Goal: Task Accomplishment & Management: Manage account settings

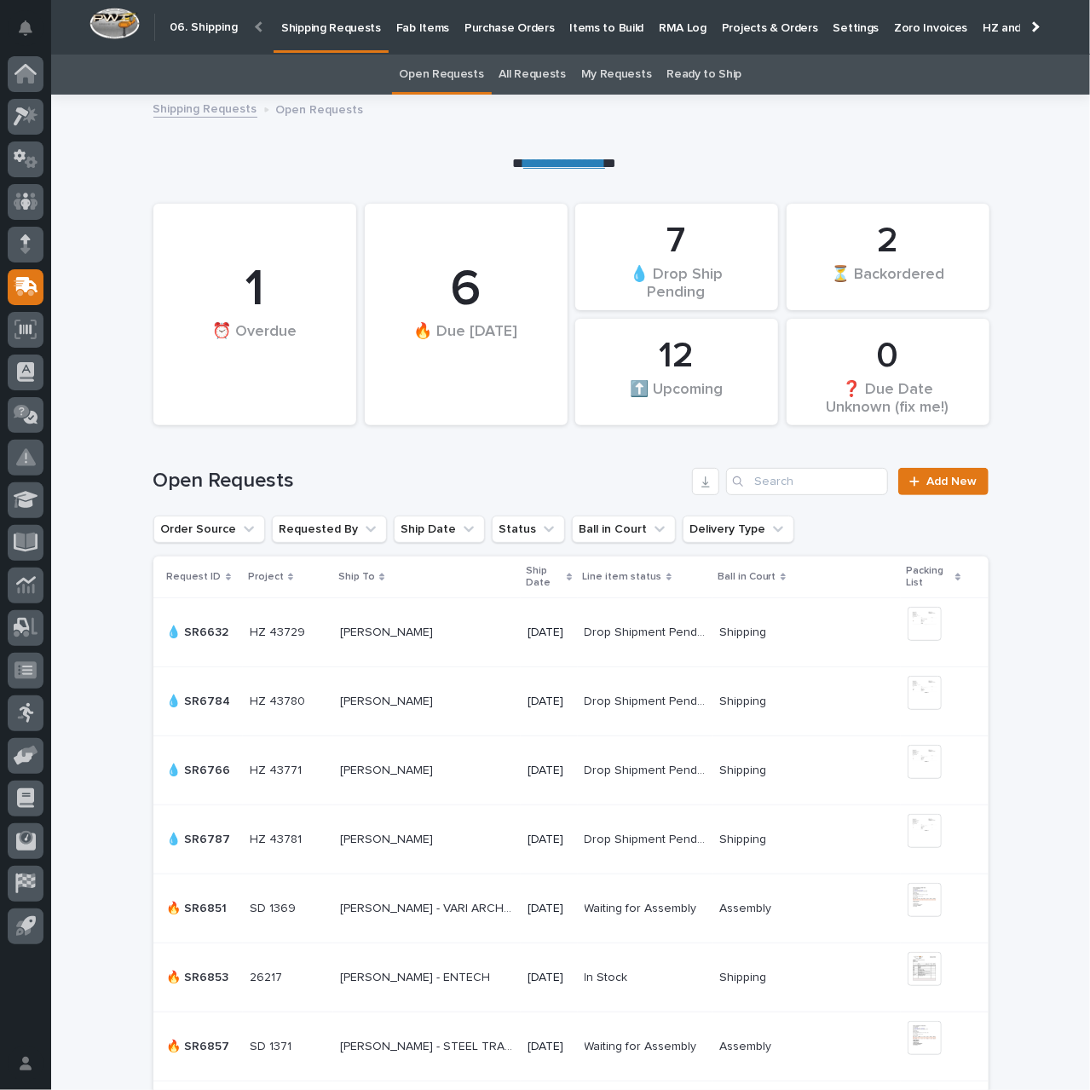
click at [569, 167] on link "**********" at bounding box center [564, 163] width 82 height 13
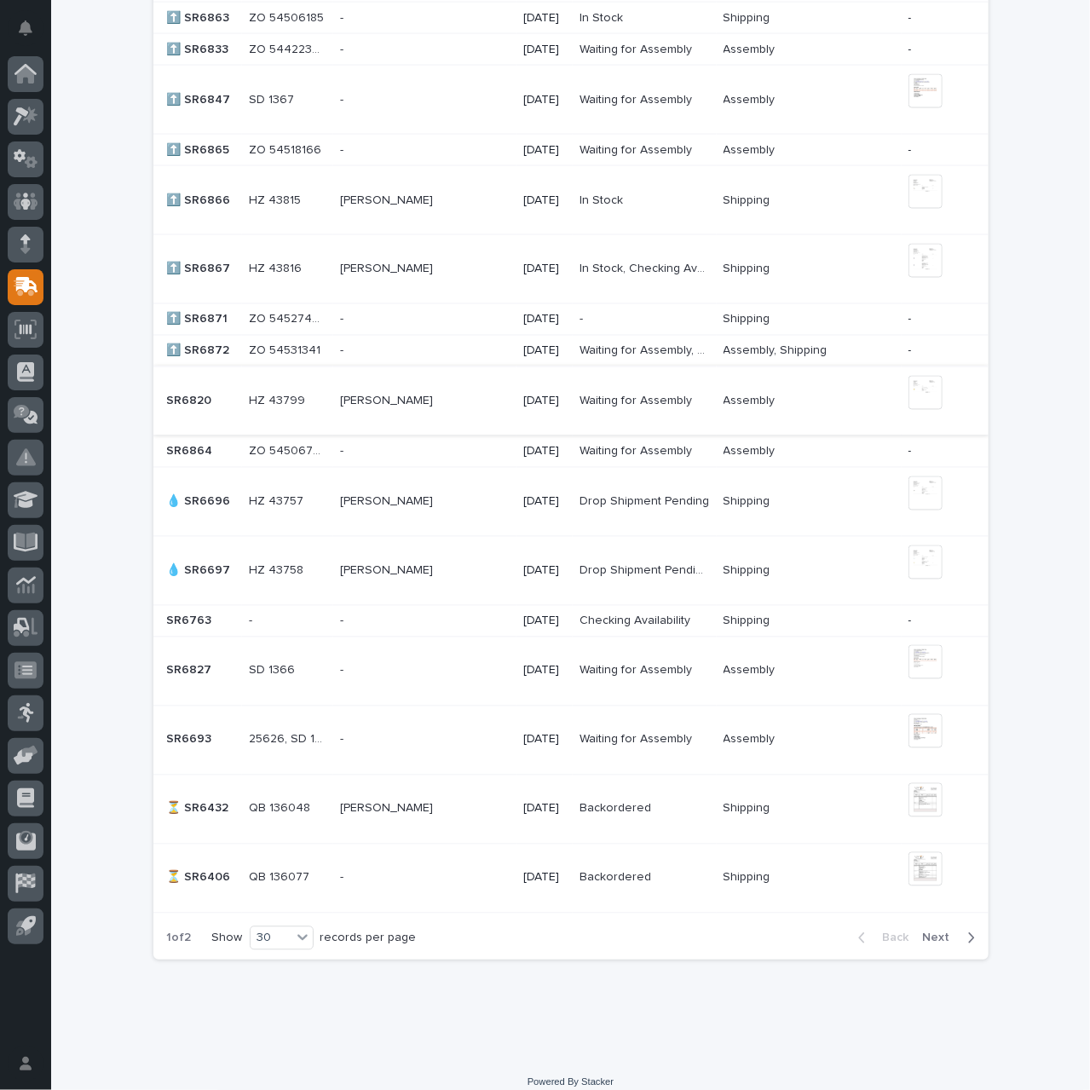
scroll to position [1389, 0]
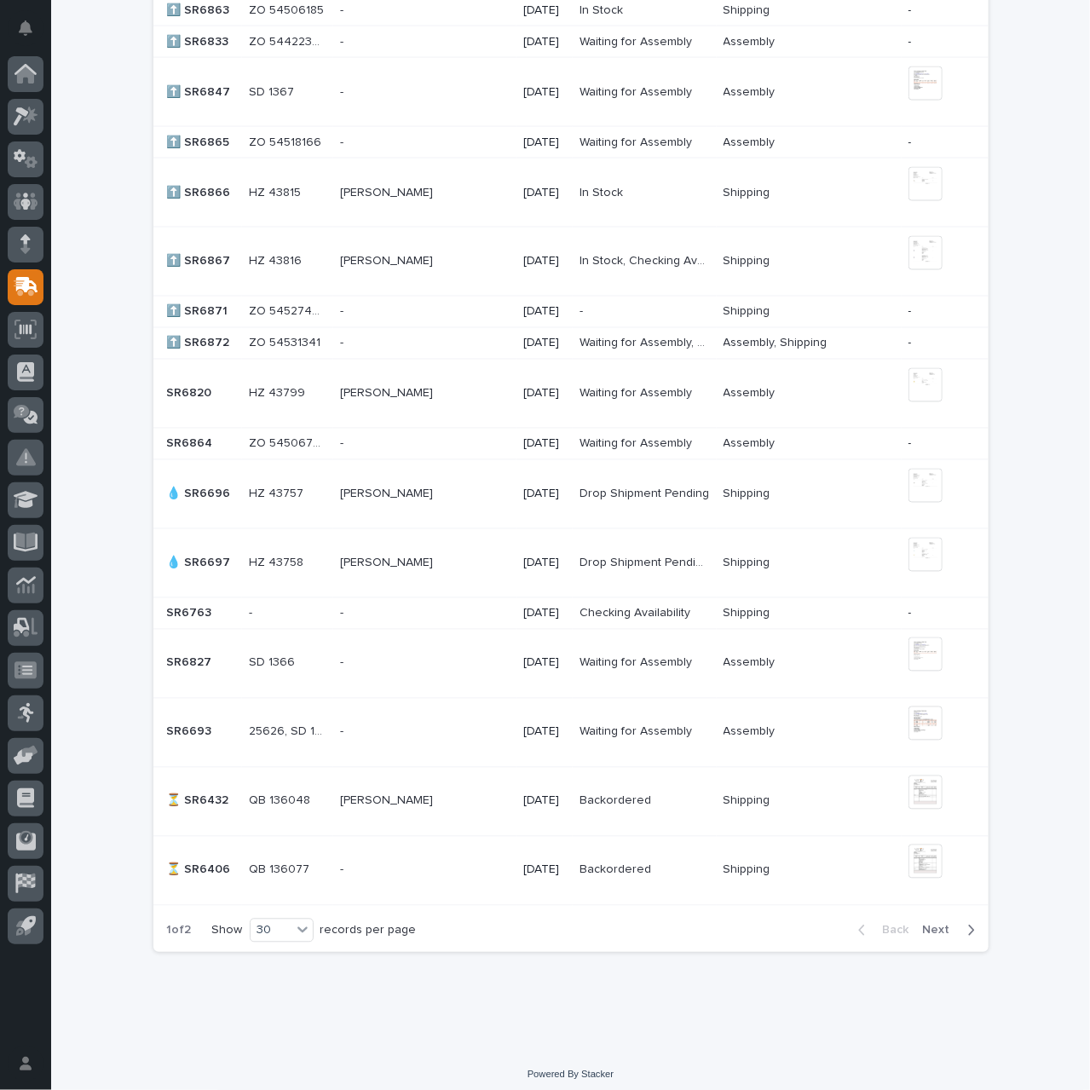
click at [939, 926] on span "Next" at bounding box center [942, 930] width 38 height 15
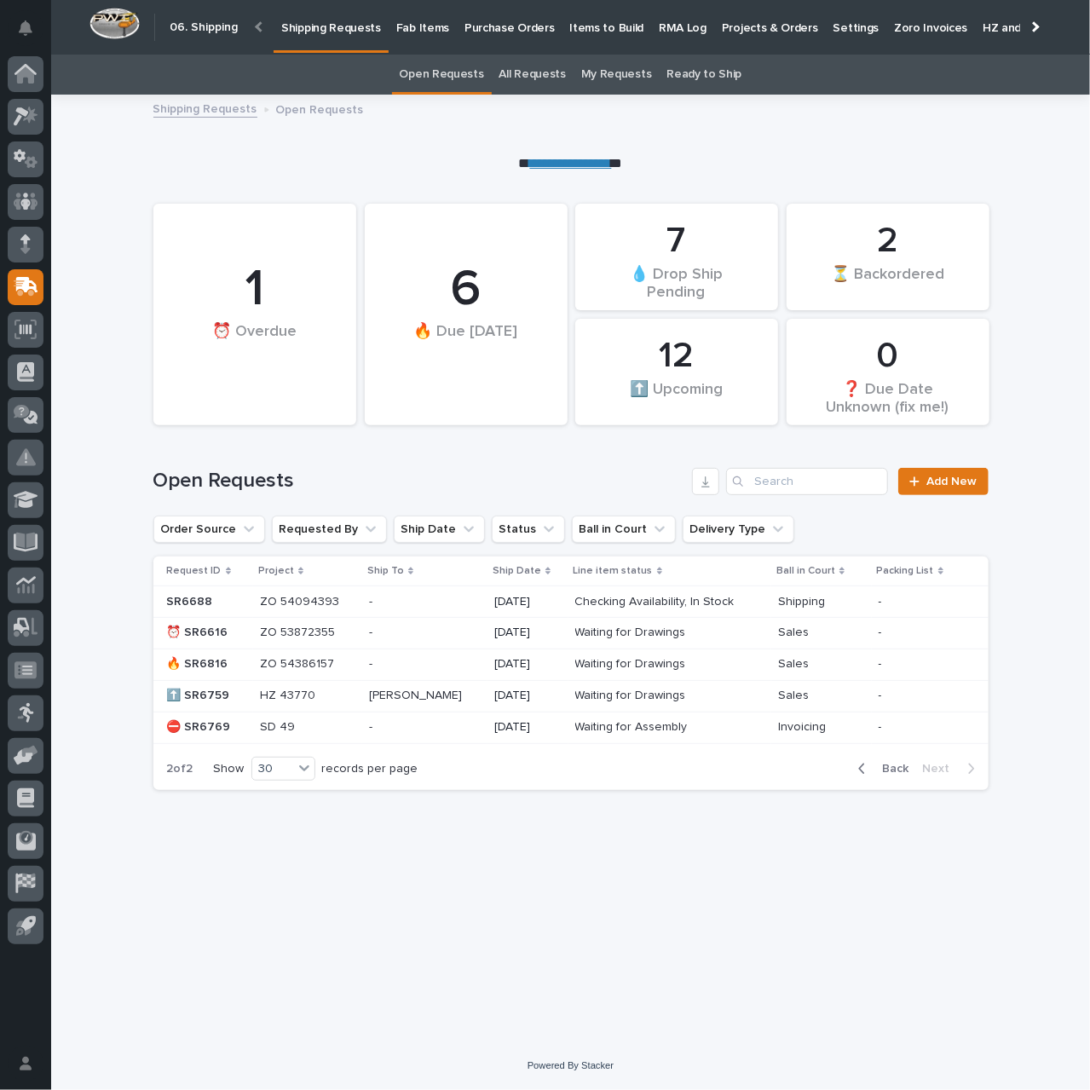
click at [348, 631] on p at bounding box center [307, 633] width 95 height 14
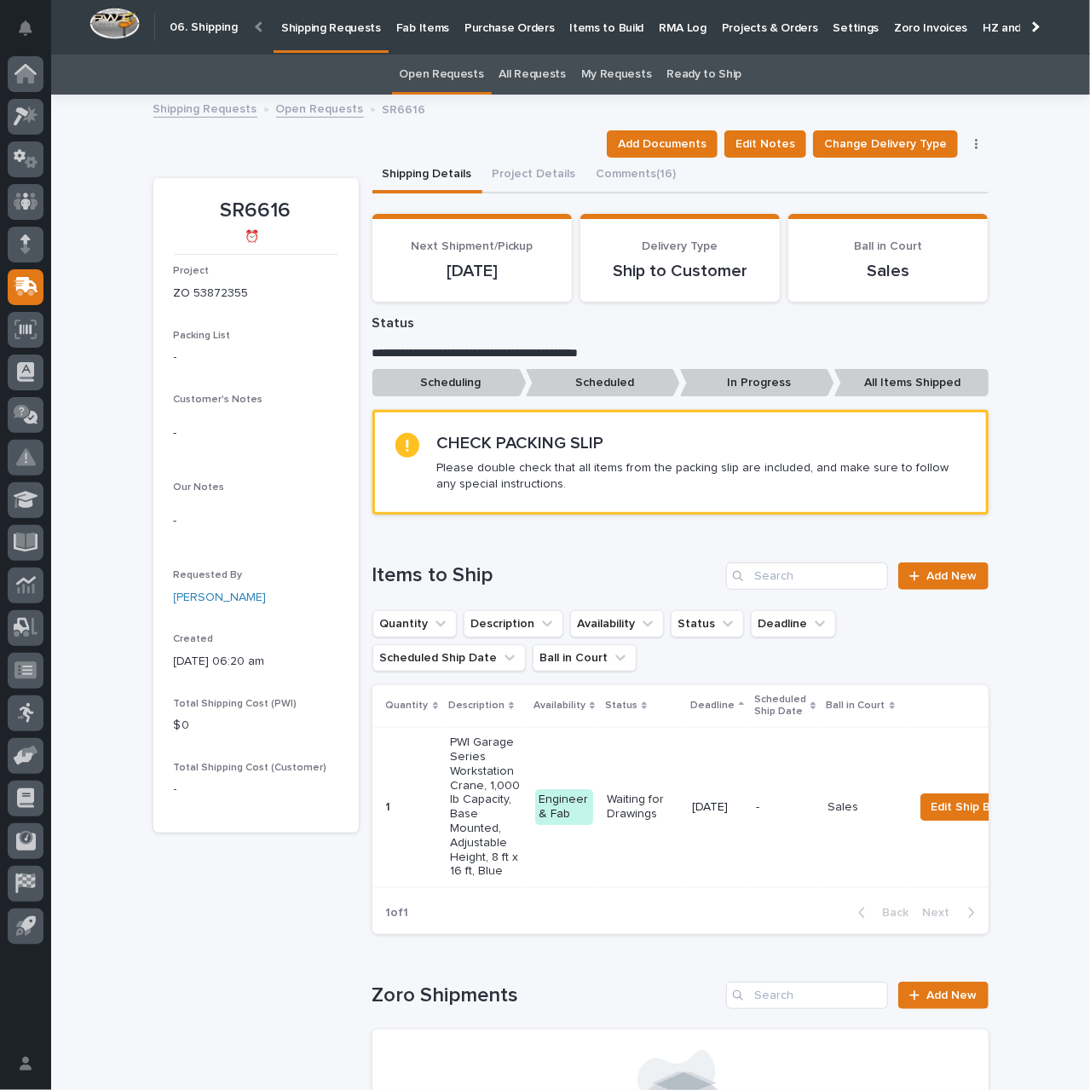
click at [975, 144] on icon "button" at bounding box center [976, 144] width 3 height 10
click at [896, 202] on span "Cancel Request" at bounding box center [923, 205] width 88 height 20
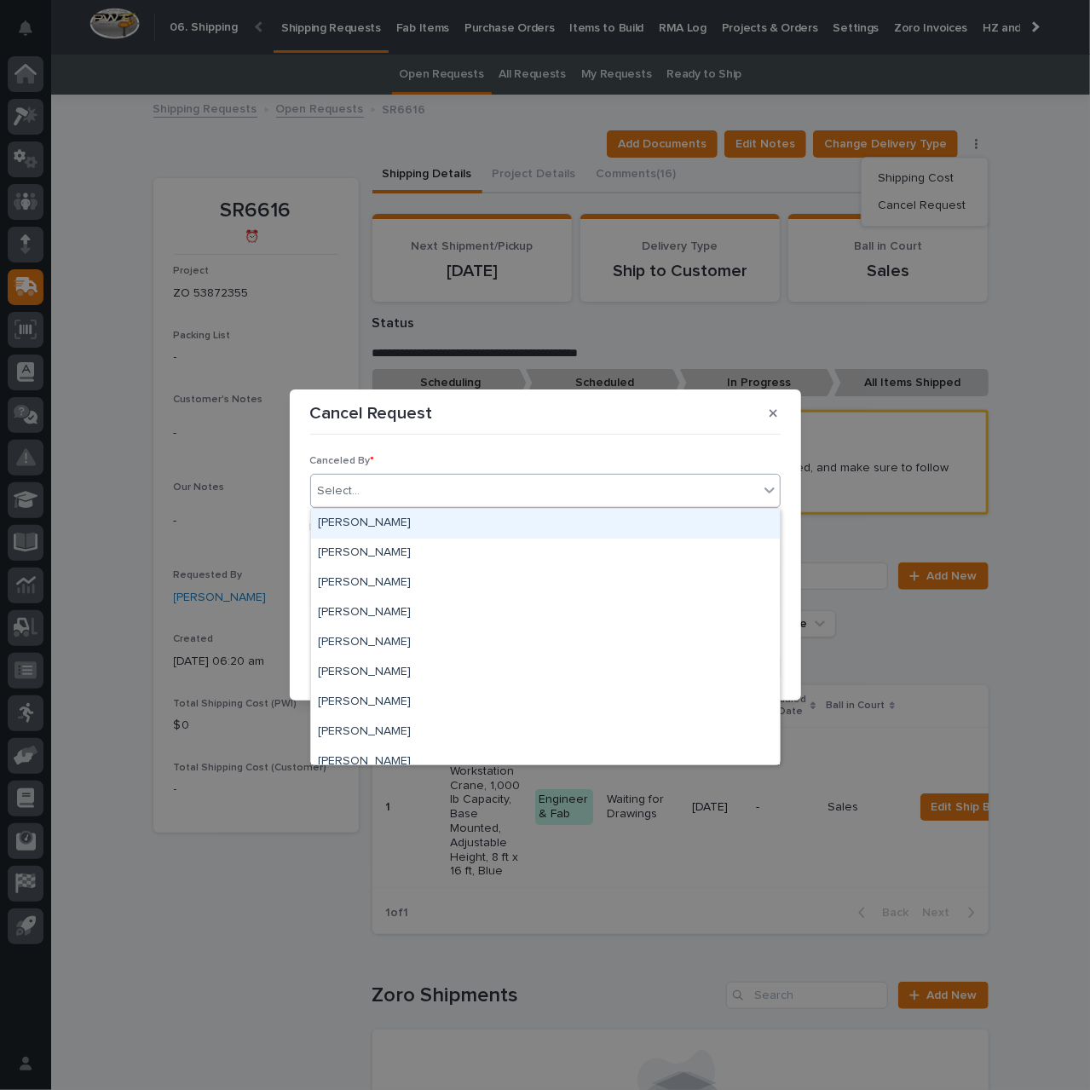
click at [441, 497] on div "Select..." at bounding box center [535, 491] width 448 height 28
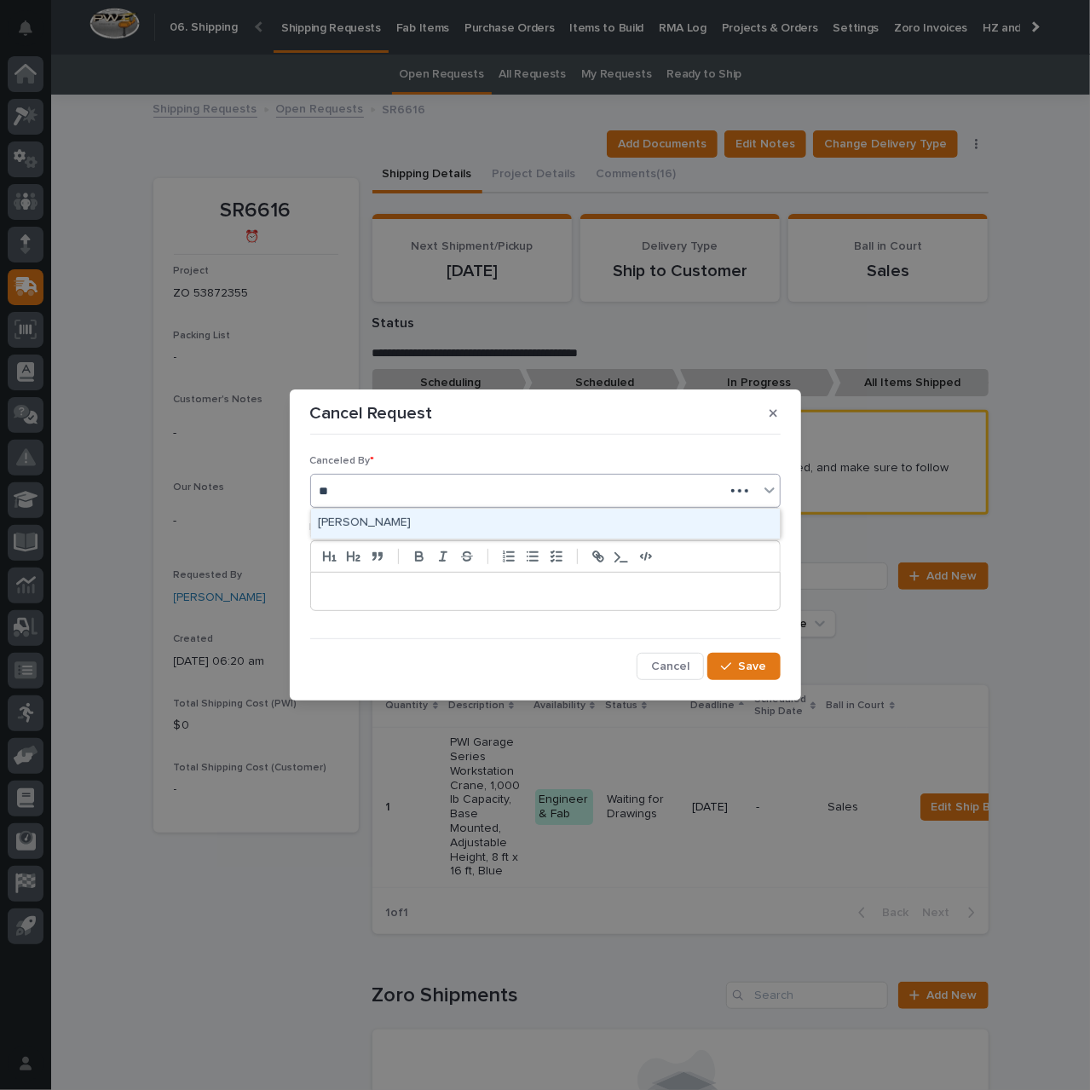
type input "***"
click at [423, 526] on div "[PERSON_NAME]" at bounding box center [545, 524] width 469 height 30
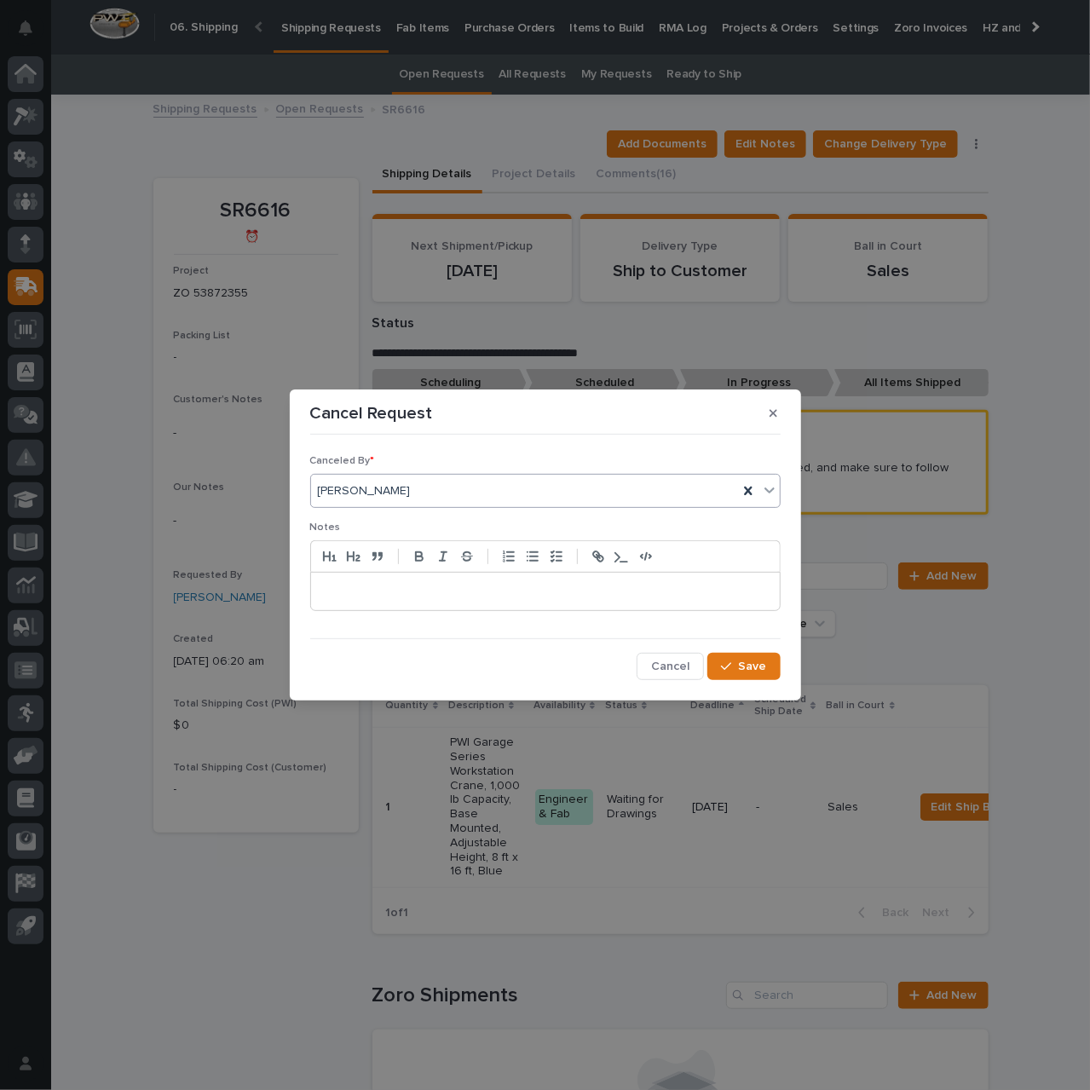
click at [424, 591] on p at bounding box center [545, 591] width 443 height 17
click at [759, 663] on span "Save" at bounding box center [753, 666] width 28 height 15
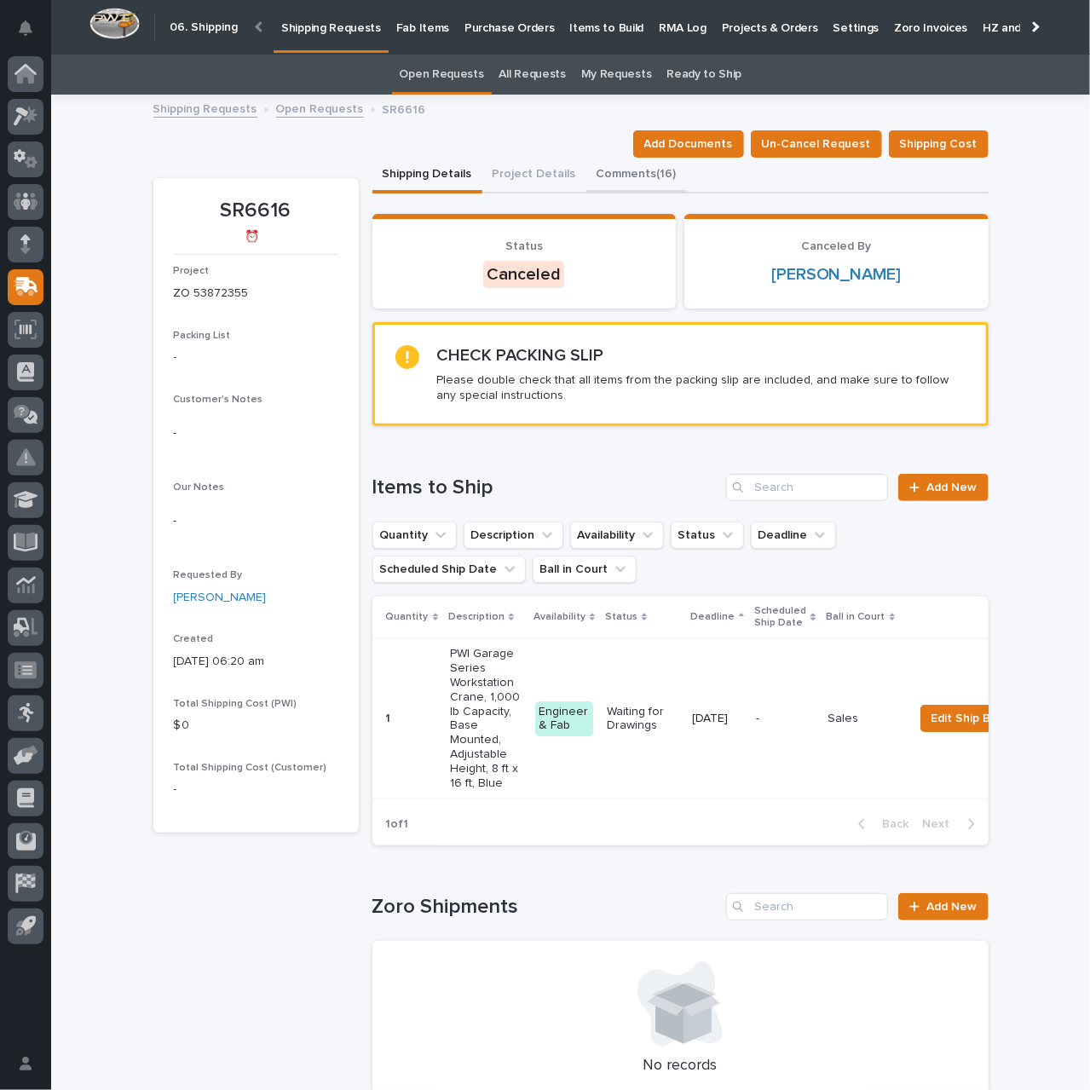
click at [624, 170] on button "Comments (16)" at bounding box center [637, 176] width 101 height 36
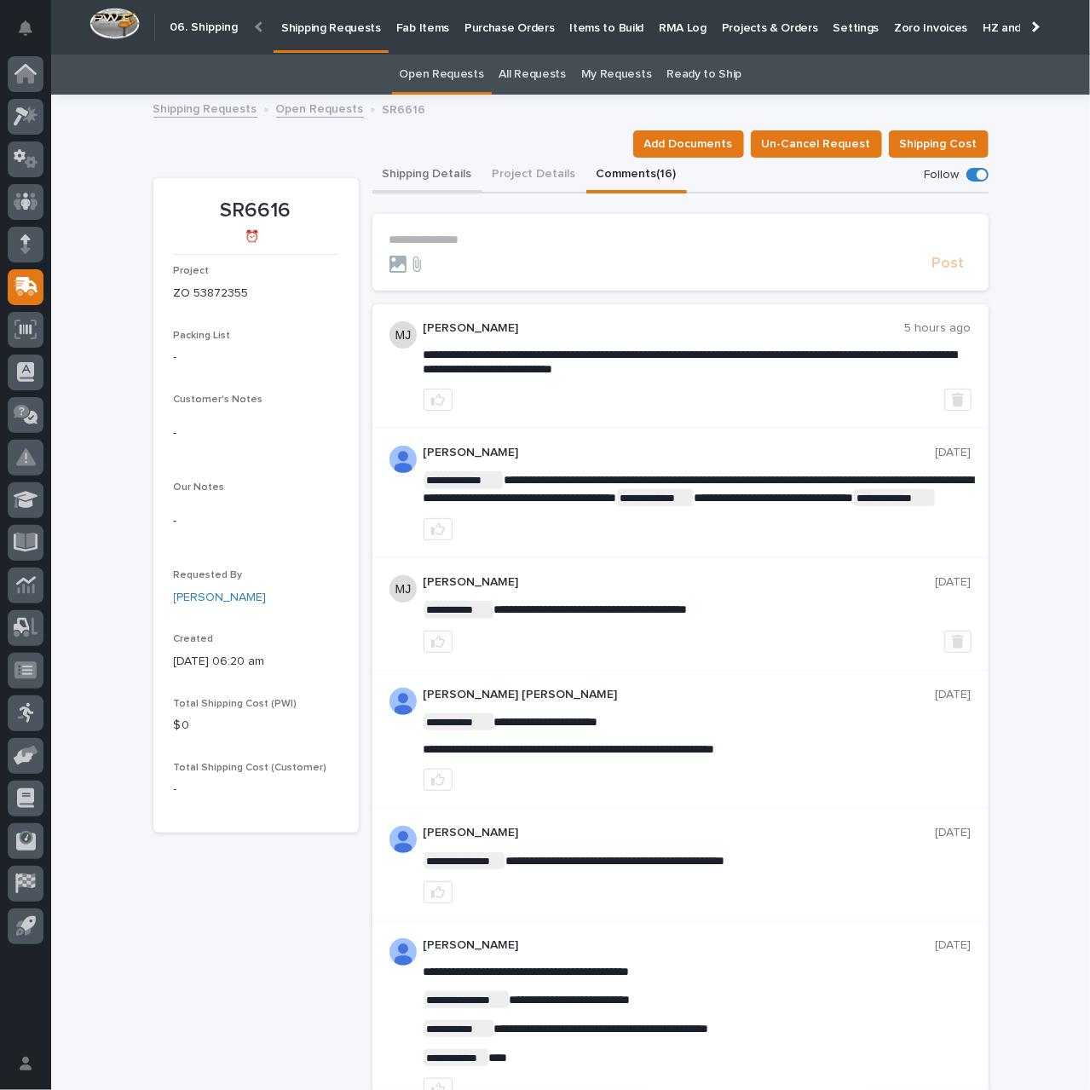
click at [436, 178] on button "Shipping Details" at bounding box center [428, 176] width 110 height 36
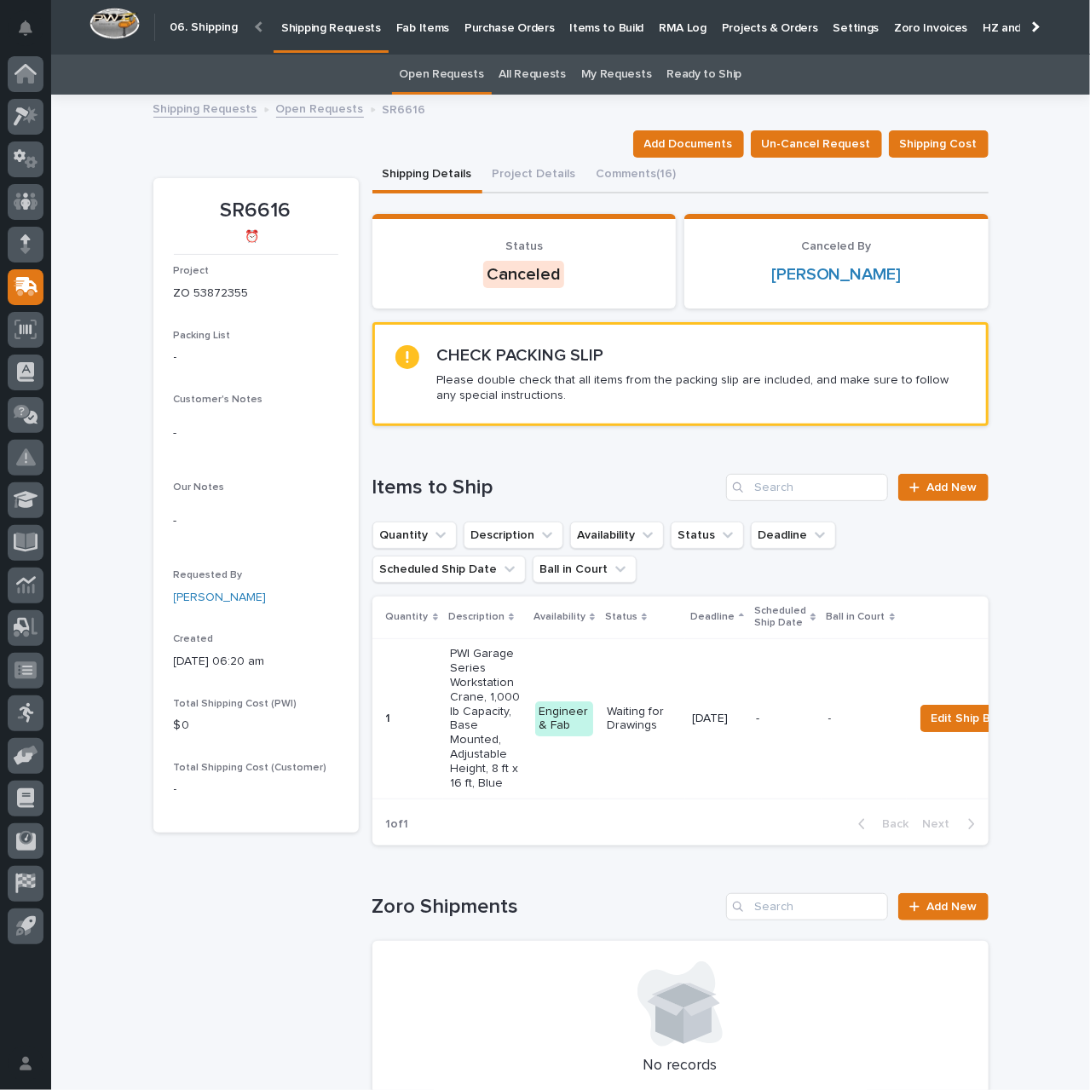
click at [310, 32] on p "Shipping Requests" at bounding box center [331, 18] width 100 height 36
